Goal: Register for event/course

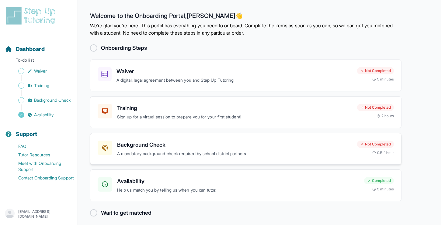
scroll to position [4, 0]
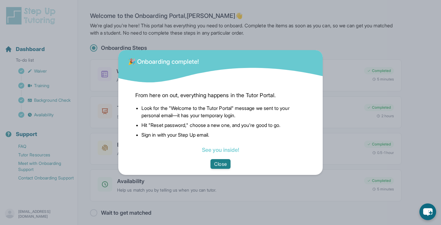
click at [225, 167] on button "Close" at bounding box center [220, 164] width 20 height 10
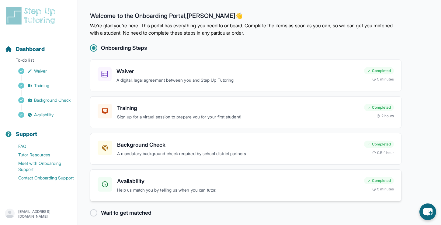
scroll to position [4, 0]
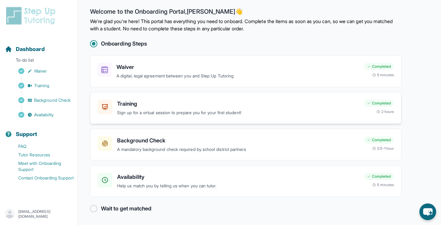
click at [116, 104] on div "Training Sign up for a virtual session to prepare you for your first student!" at bounding box center [229, 108] width 262 height 17
